Goal: Task Accomplishment & Management: Complete application form

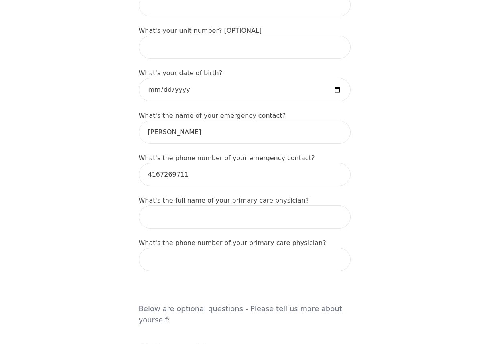
scroll to position [379, 0]
click at [257, 83] on input "date" at bounding box center [245, 89] width 212 height 23
click at [174, 88] on input "date" at bounding box center [245, 89] width 212 height 23
type input "[DATE]"
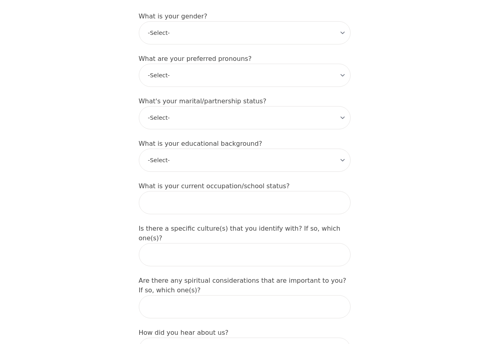
scroll to position [711, 0]
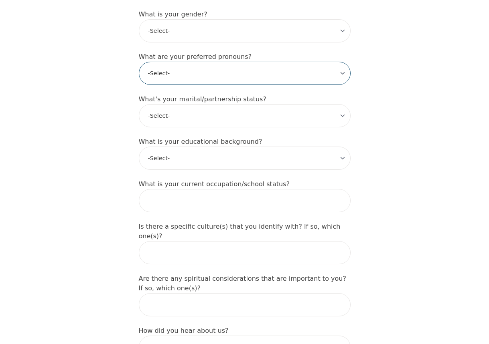
click at [245, 62] on select "-Select- he/him she/her they/them ze/zir xe/xem ey/em ve/ver tey/ter e/e per/pe…" at bounding box center [245, 73] width 212 height 23
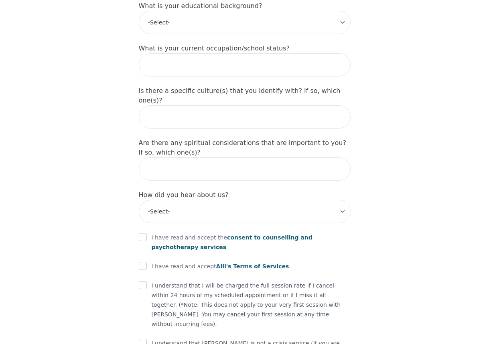
scroll to position [849, 0]
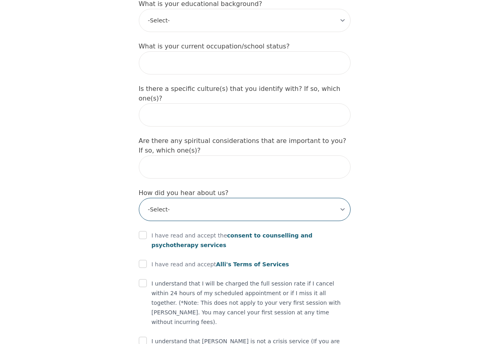
click at [206, 198] on select "-Select- Physician/Specialist Friend Facebook Instagram Google Search Google Ad…" at bounding box center [245, 209] width 212 height 23
select select "Physician/Specialist"
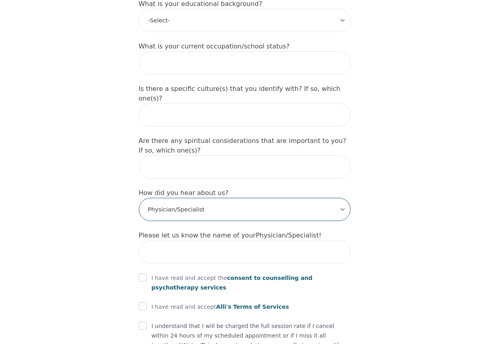
scroll to position [932, 0]
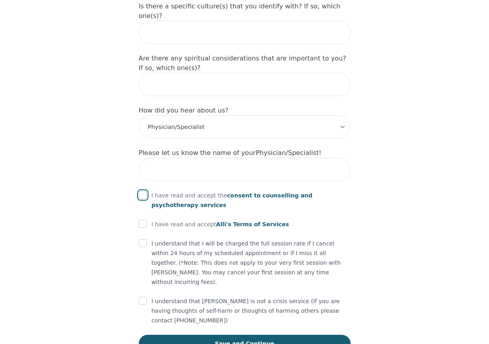
click at [140, 191] on input "checkbox" at bounding box center [143, 195] width 8 height 8
checkbox input "true"
click at [145, 220] on input "checkbox" at bounding box center [143, 224] width 8 height 8
checkbox input "true"
click at [145, 239] on input "checkbox" at bounding box center [143, 243] width 8 height 8
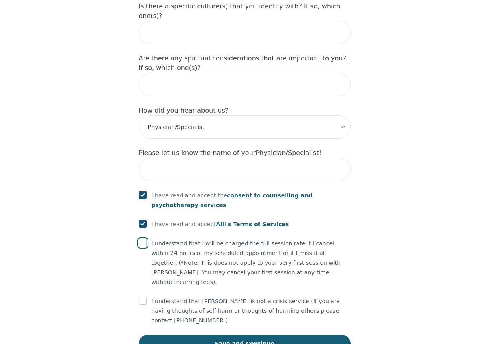
checkbox input "true"
click at [142, 297] on input "checkbox" at bounding box center [143, 301] width 8 height 8
checkbox input "true"
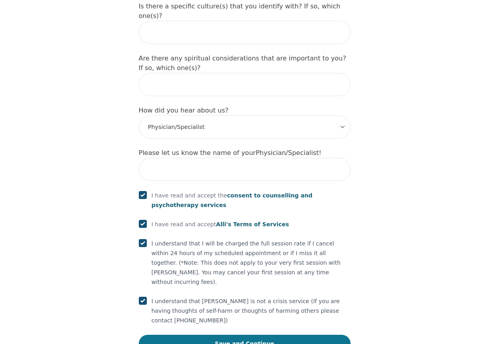
click at [189, 335] on button "Save and Continue" at bounding box center [245, 344] width 212 height 18
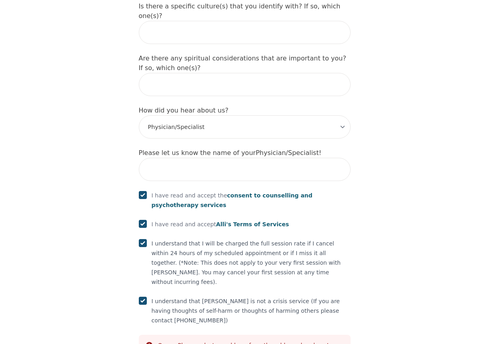
scroll to position [962, 0]
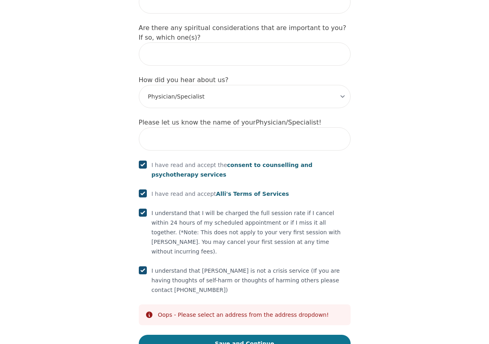
click at [253, 335] on button "Save and Continue" at bounding box center [245, 344] width 212 height 18
